Goal: Communication & Community: Ask a question

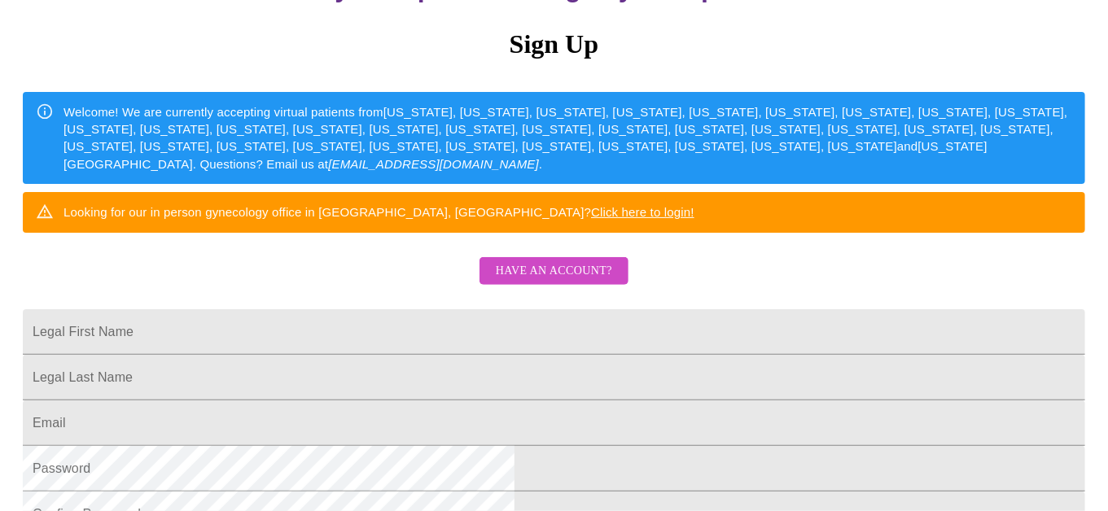
scroll to position [163, 0]
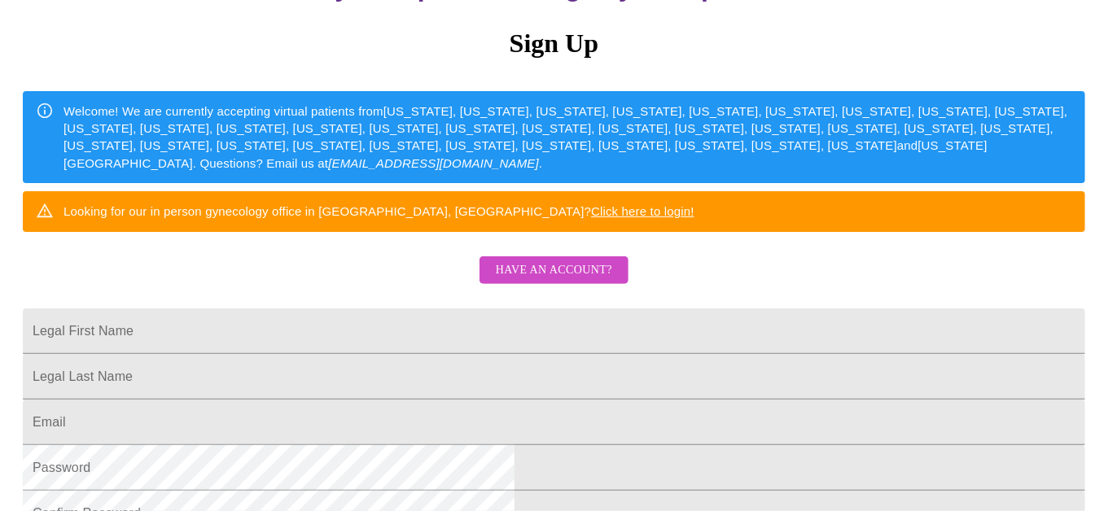
click at [558, 281] on span "Have an account?" at bounding box center [554, 271] width 116 height 20
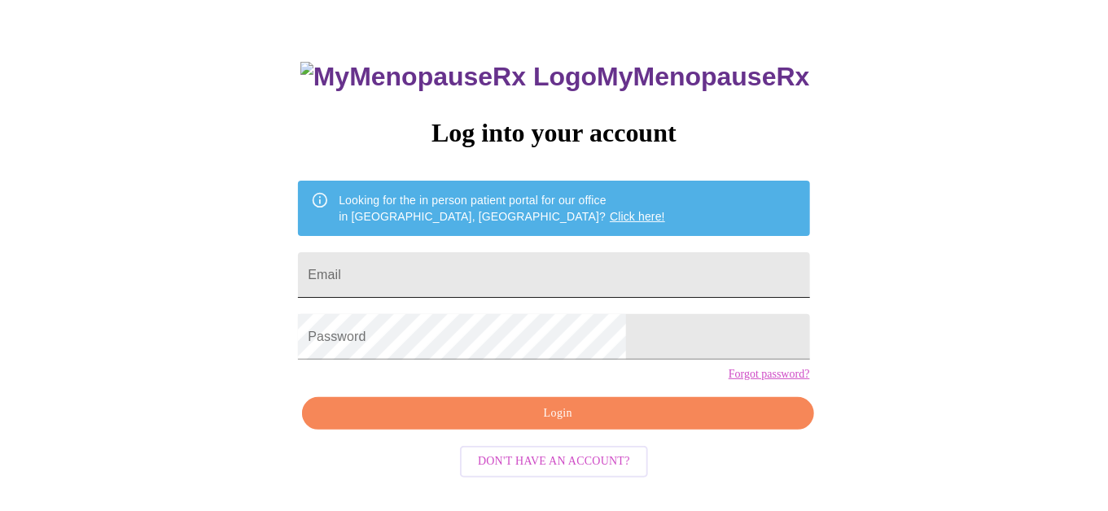
click at [504, 266] on input "Email" at bounding box center [553, 275] width 511 height 46
type input "maryjo.morini@gmail.com"
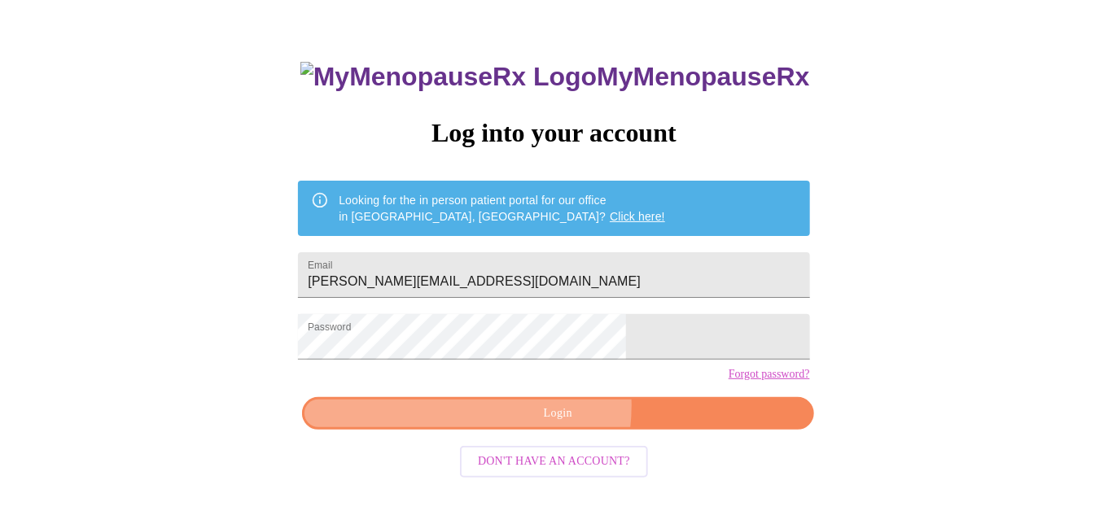
click at [528, 424] on span "Login" at bounding box center [558, 414] width 474 height 20
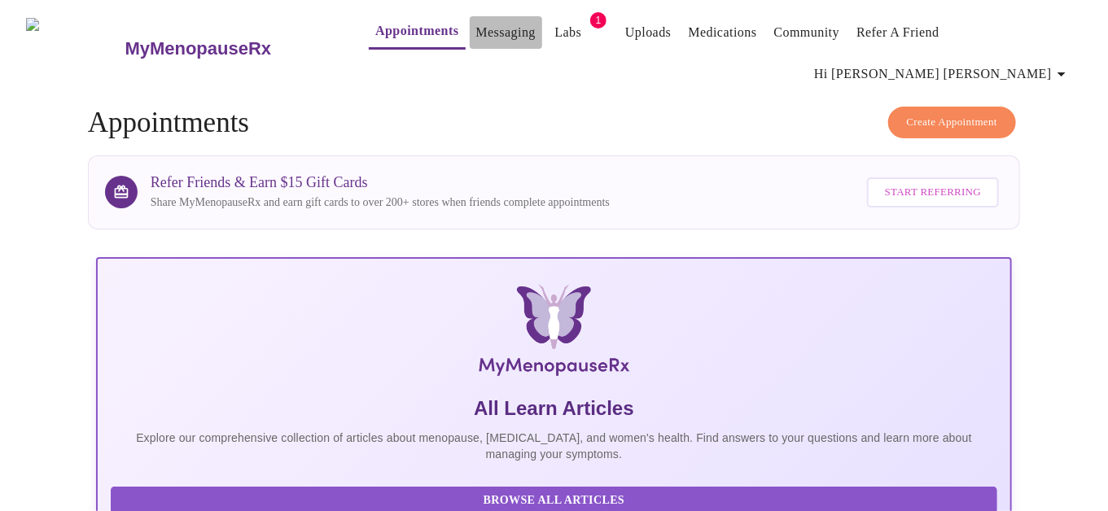
click at [476, 33] on link "Messaging" at bounding box center [505, 32] width 59 height 23
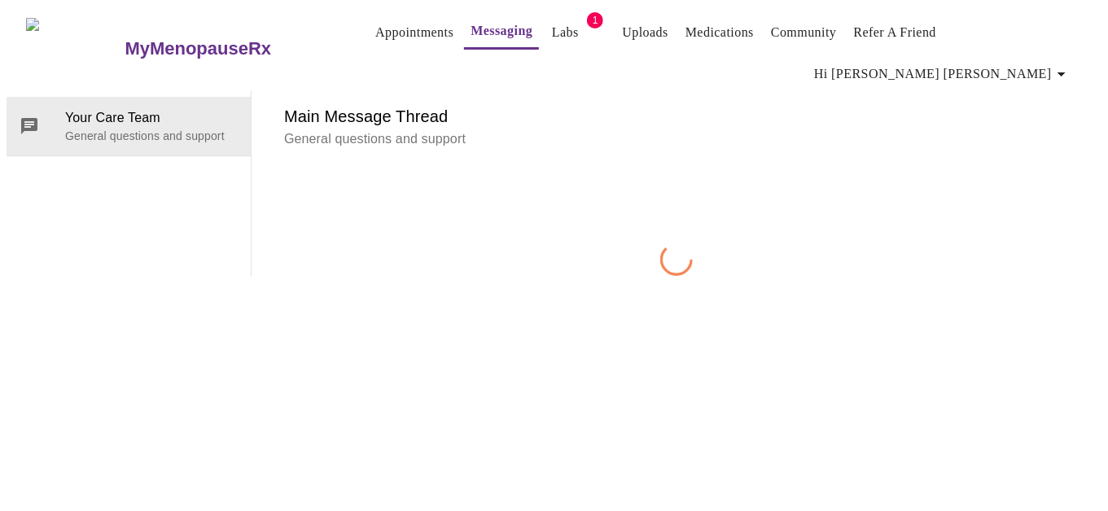
scroll to position [60, 0]
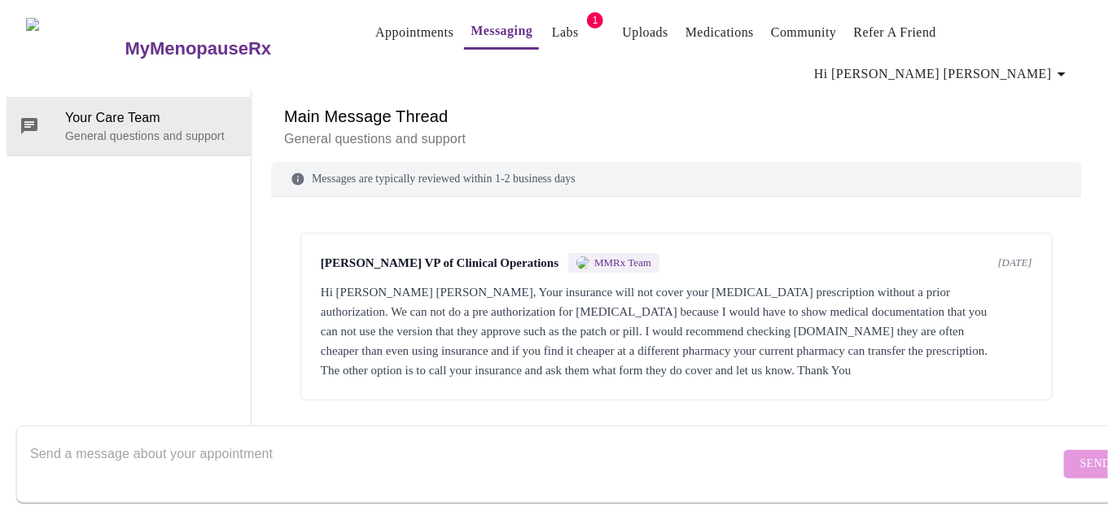
click at [393, 459] on textarea "Send a message about your appointment" at bounding box center [545, 464] width 1030 height 52
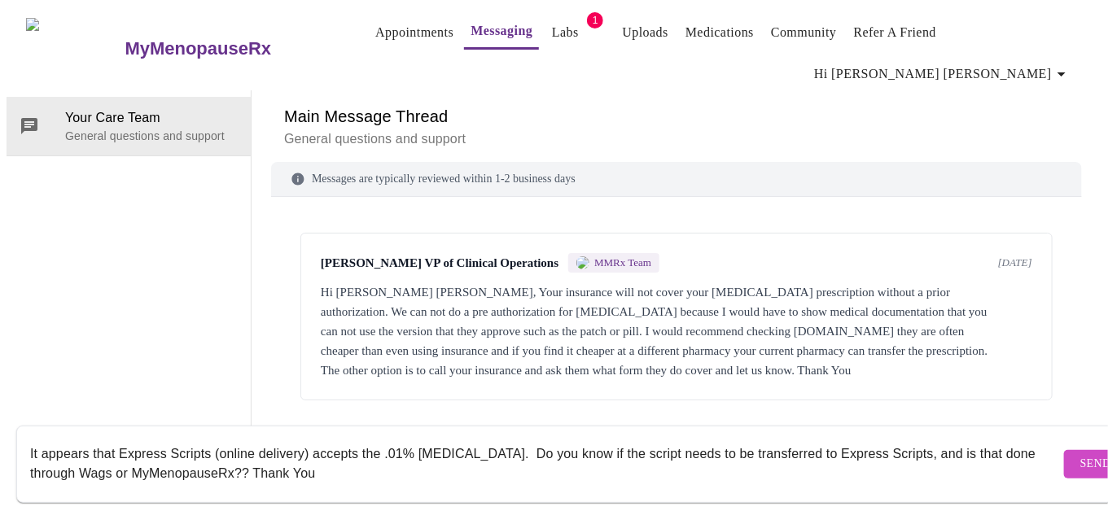
drag, startPoint x: 131, startPoint y: 455, endPoint x: 235, endPoint y: 455, distance: 104.2
click at [235, 455] on textarea "It appears that Express Scripts (online delivery) accepts the .01% Estradiol. D…" at bounding box center [545, 464] width 1030 height 52
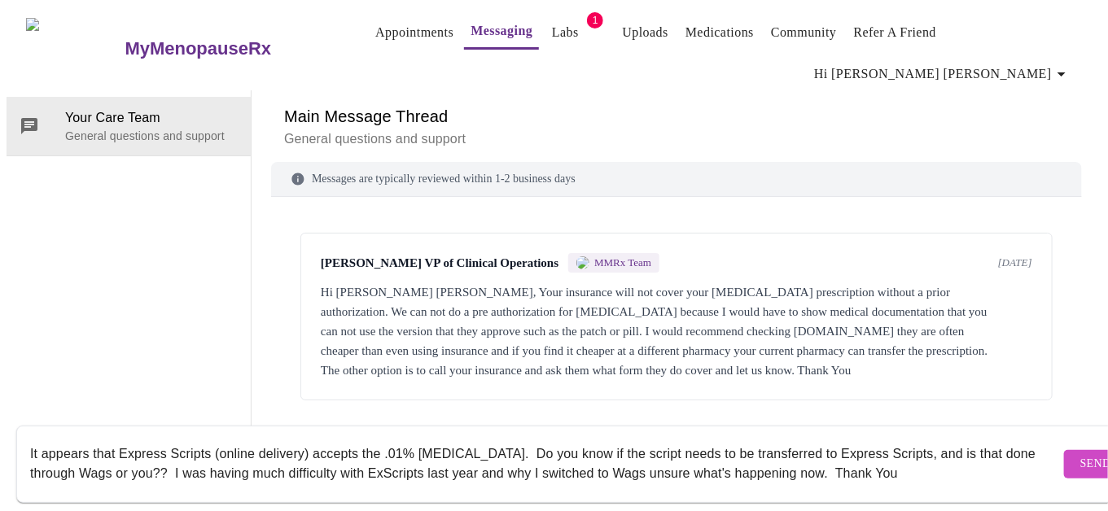
click at [255, 453] on textarea "It appears that Express Scripts (online delivery) accepts the .01% Estradiol. D…" at bounding box center [545, 464] width 1030 height 52
click at [607, 458] on textarea "It appears that Express Scripts (online delivery) accepts the .01% Estradiol. D…" at bounding box center [545, 464] width 1030 height 52
type textarea "It appears that Express Scripts (online delivery) accepts the .01% [MEDICAL_DAT…"
click at [1080, 454] on span "Send" at bounding box center [1095, 464] width 31 height 20
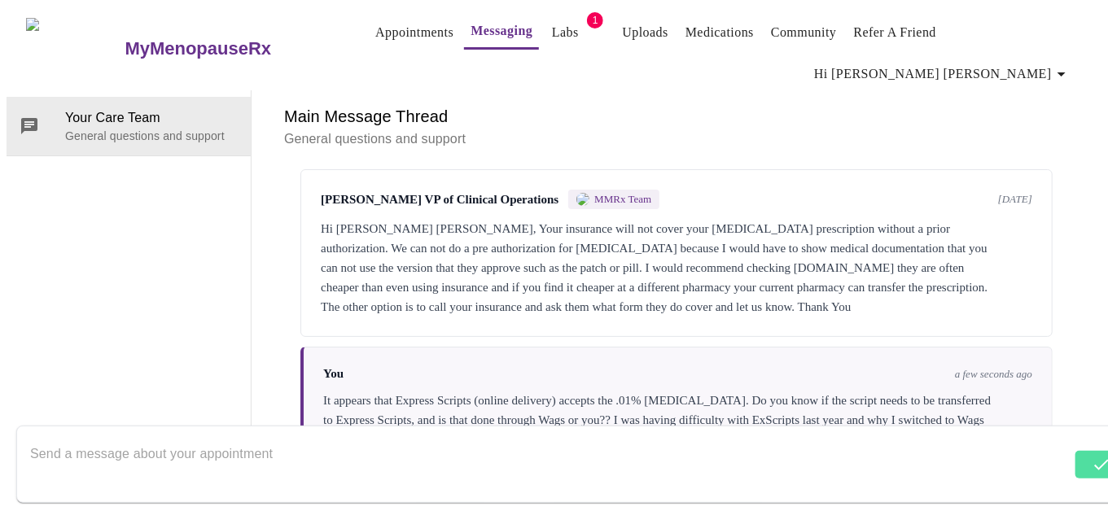
scroll to position [71, 0]
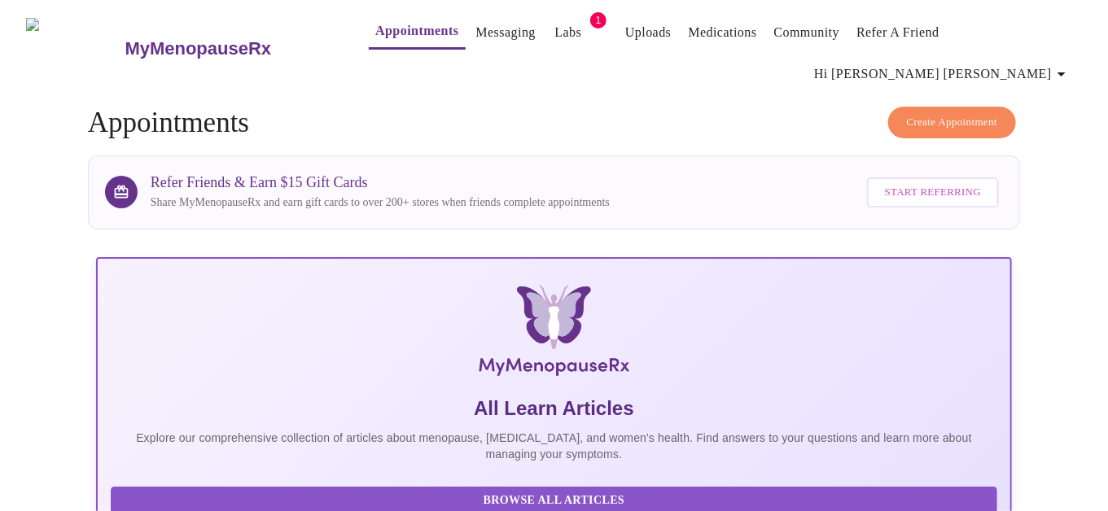
click at [555, 32] on link "Labs" at bounding box center [568, 32] width 27 height 23
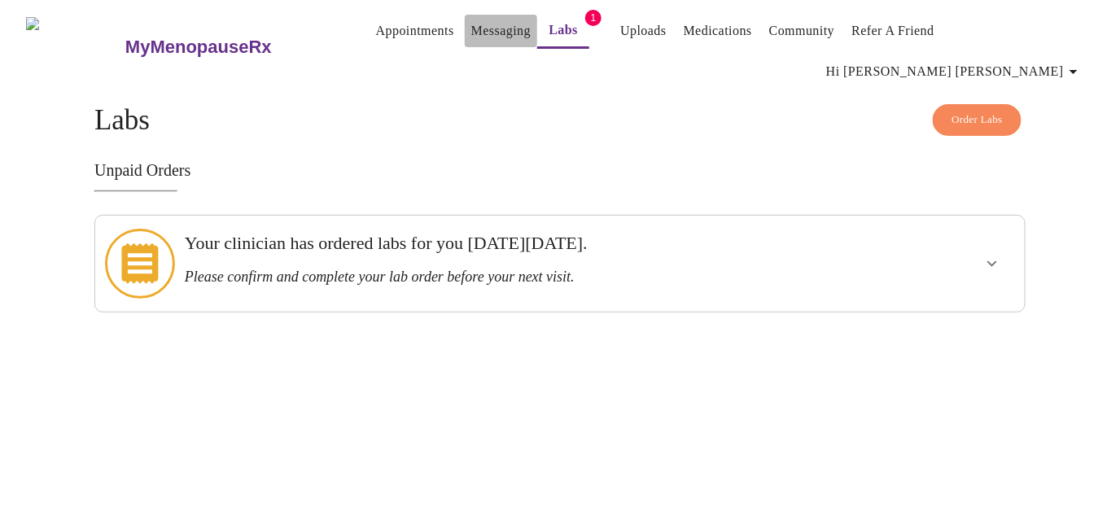
click at [471, 32] on link "Messaging" at bounding box center [500, 31] width 59 height 23
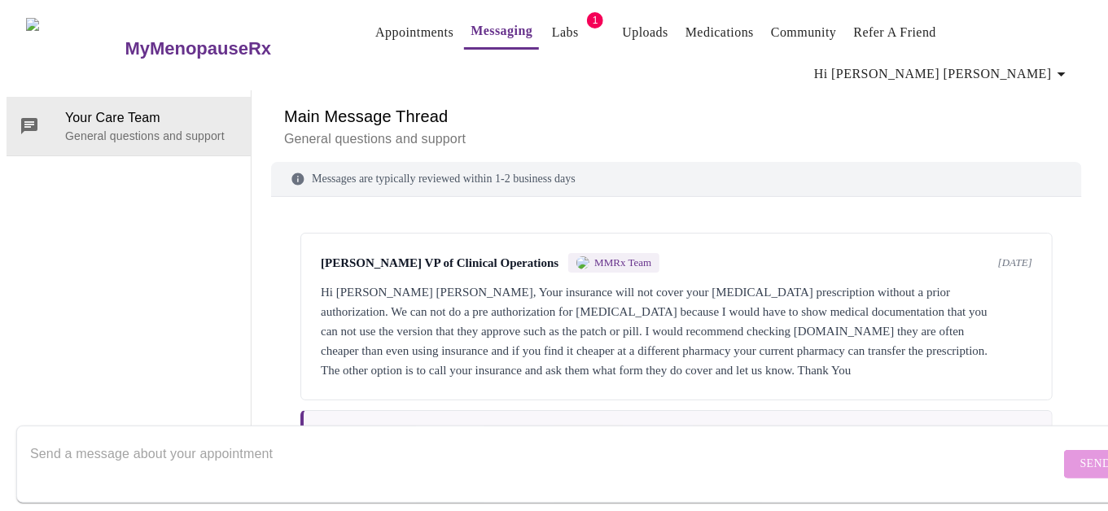
scroll to position [71, 0]
